Goal: Task Accomplishment & Management: Manage account settings

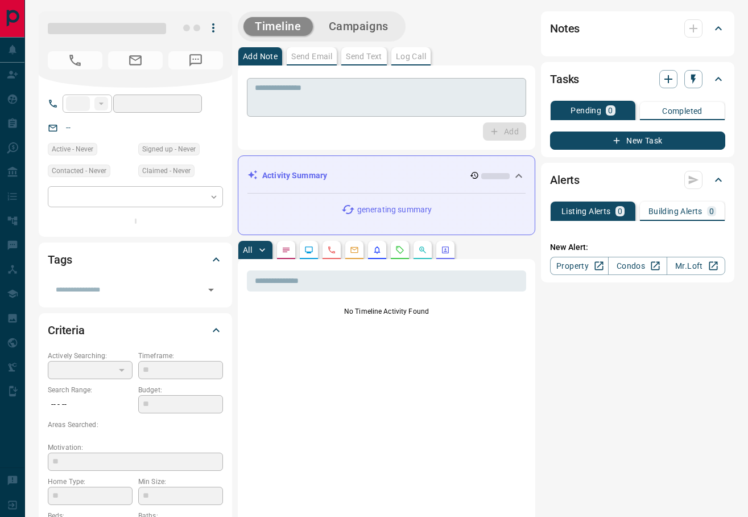
type input "**"
type input "**********"
type input "*"
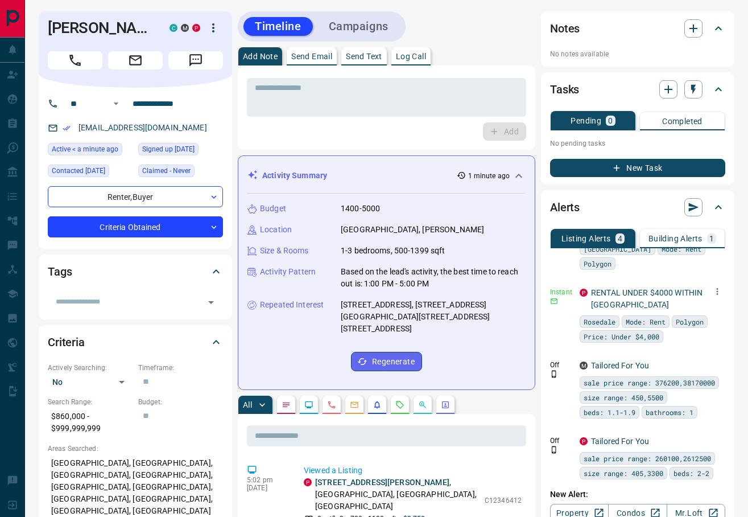
scroll to position [65, 0]
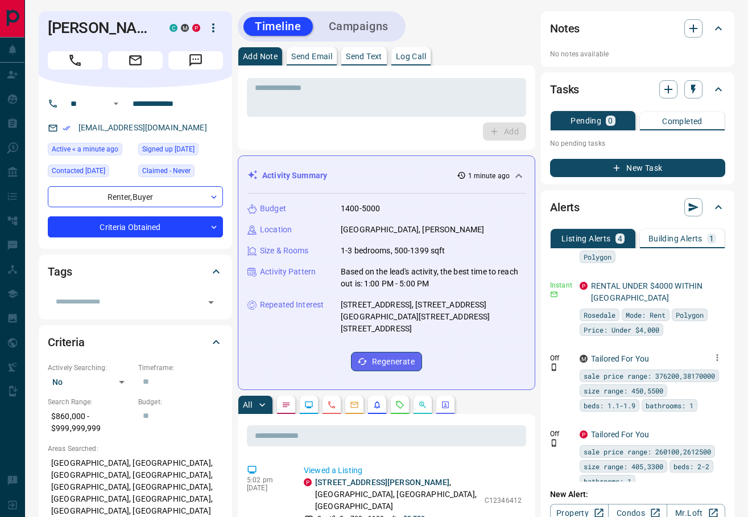
click at [717, 354] on icon "button" at bounding box center [718, 357] width 2 height 7
click at [704, 399] on li "Delete" at bounding box center [700, 400] width 50 height 18
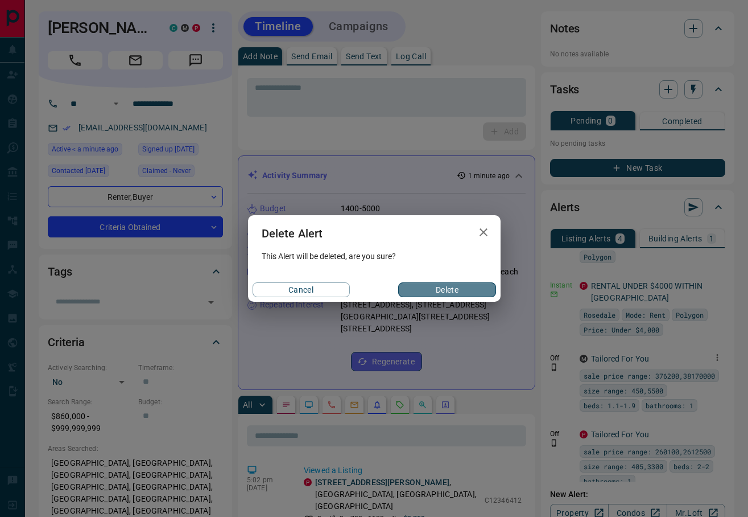
click at [418, 296] on button "Delete" at bounding box center [446, 289] width 97 height 15
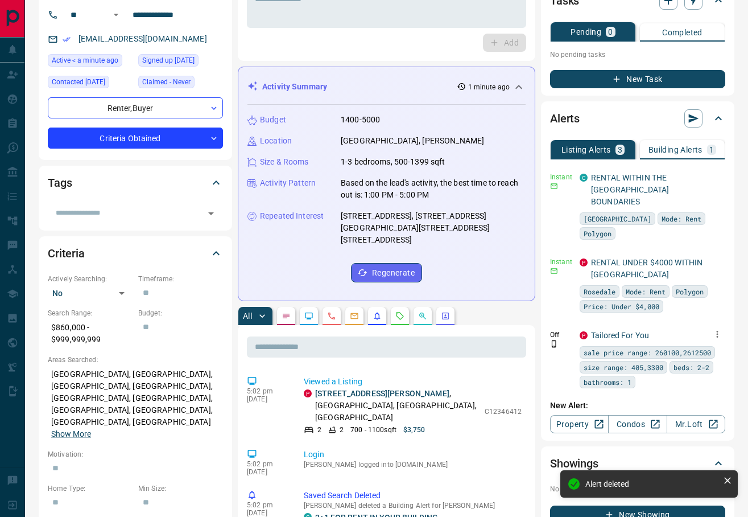
scroll to position [91, 0]
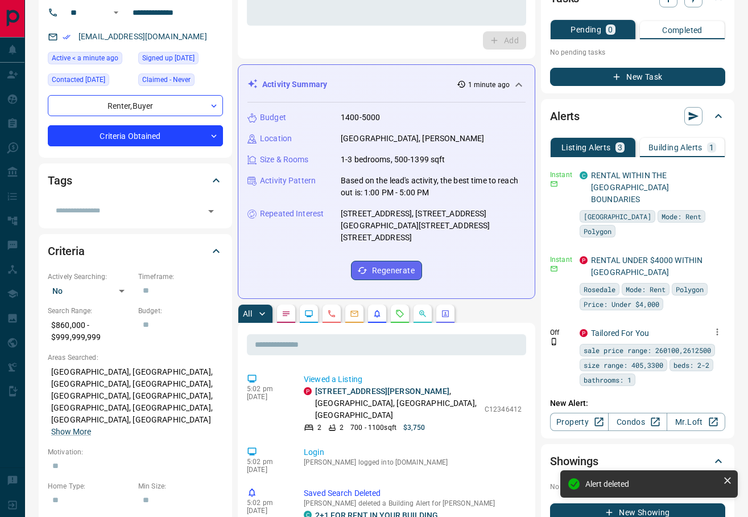
click at [719, 327] on icon "button" at bounding box center [717, 332] width 10 height 10
click at [692, 376] on li "Delete" at bounding box center [700, 375] width 50 height 18
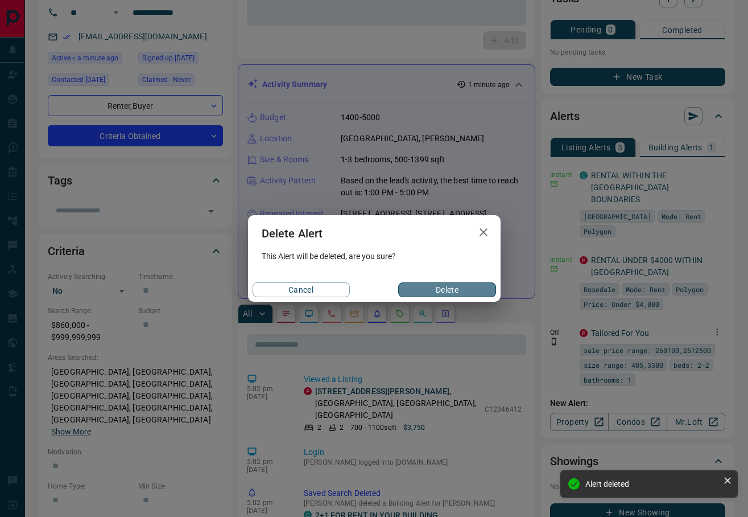
click at [439, 291] on button "Delete" at bounding box center [446, 289] width 97 height 15
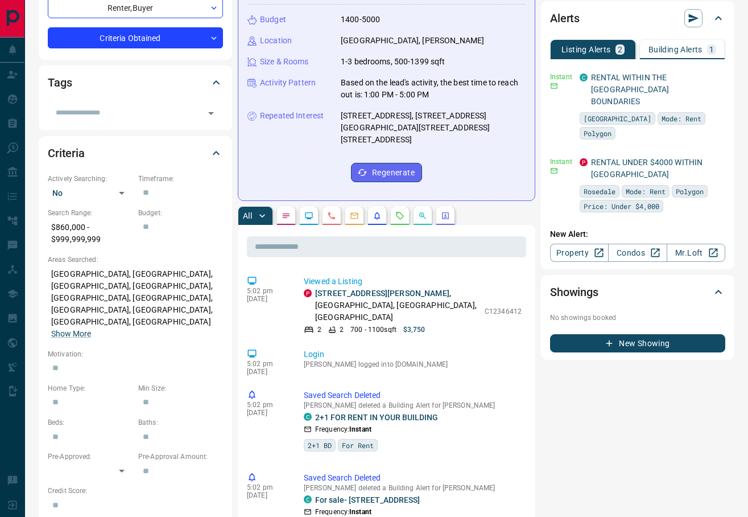
scroll to position [0, 0]
